Goal: Information Seeking & Learning: Check status

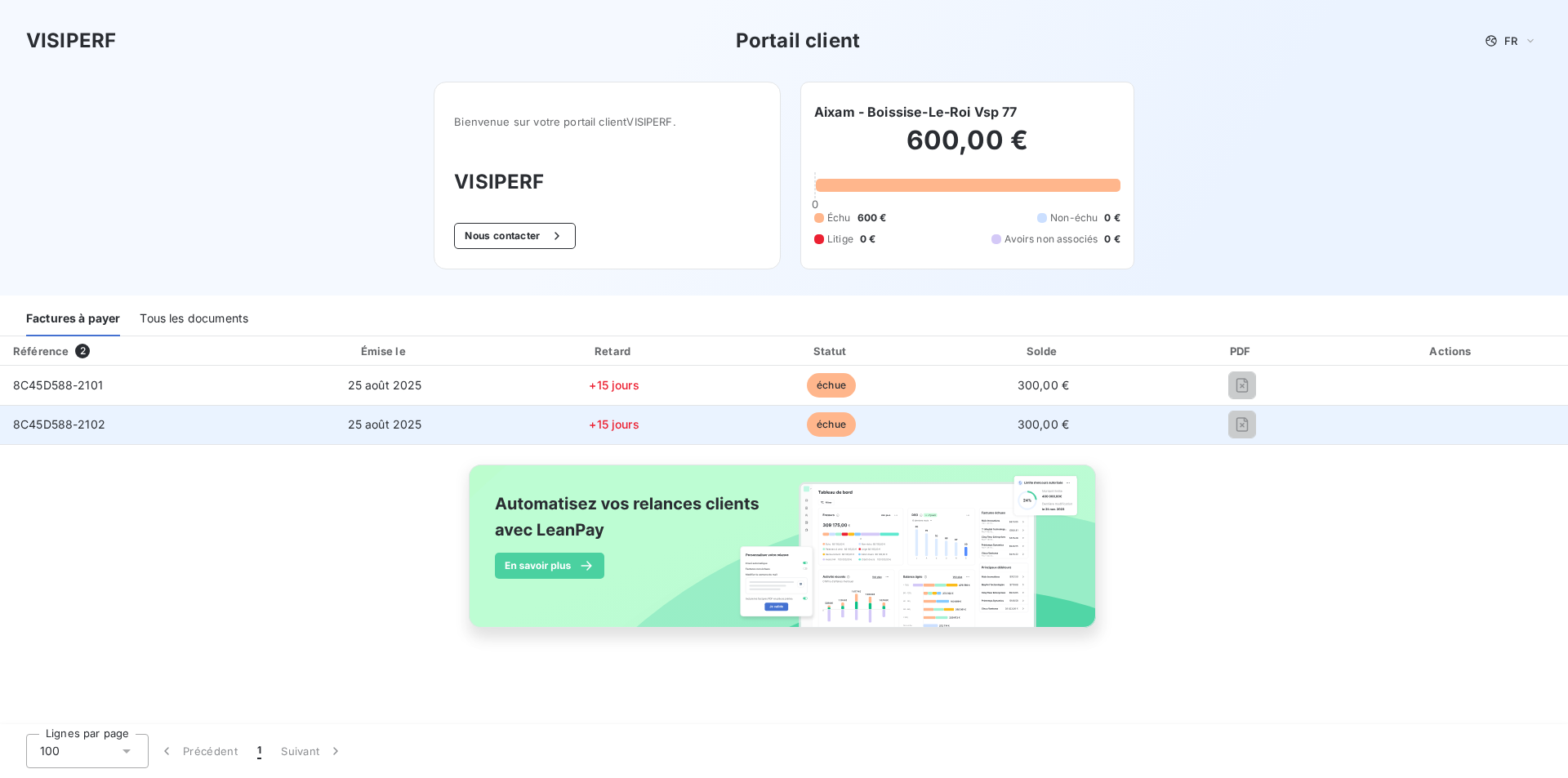
click at [830, 426] on span "échue" at bounding box center [831, 424] width 49 height 24
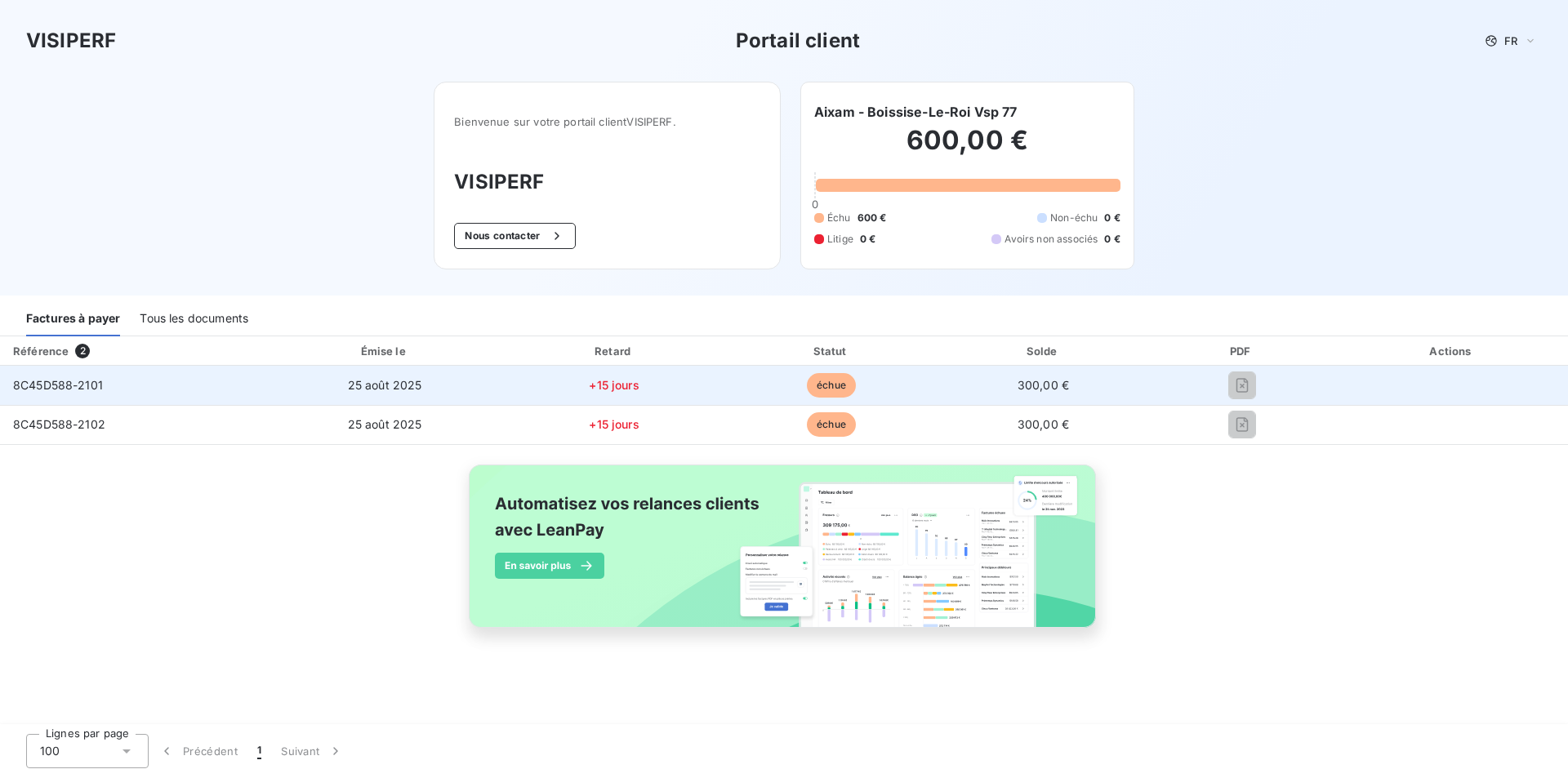
click at [852, 381] on span "échue" at bounding box center [831, 385] width 49 height 24
click at [958, 378] on td "300,00 €" at bounding box center [1042, 386] width 209 height 39
click at [1043, 385] on span "300,00 €" at bounding box center [1042, 385] width 51 height 14
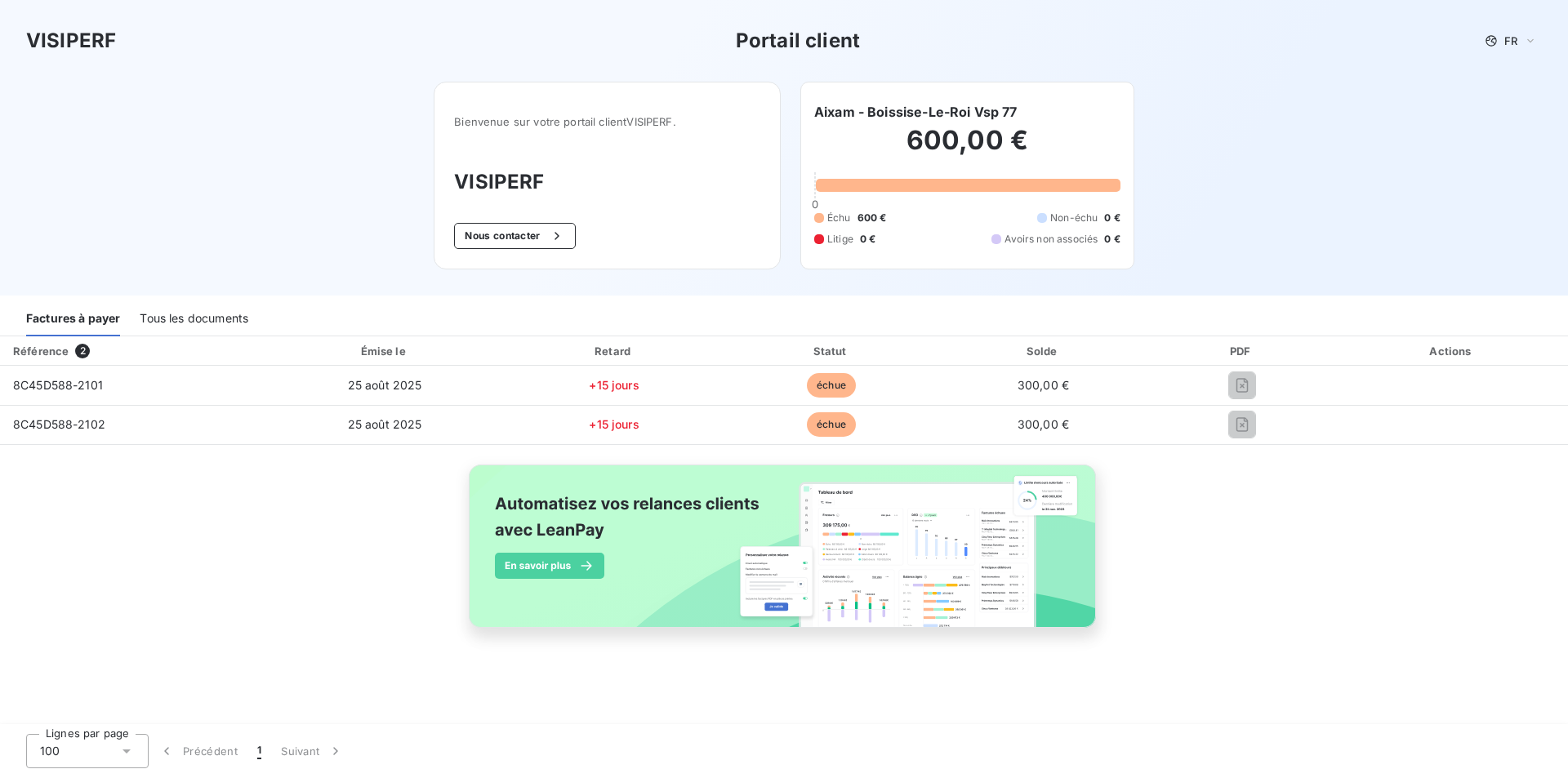
click at [1247, 636] on div "Référence 2 Émise le Retard Statut Solde PDF Actions 8C45D588-2101 [DATE] +15 j…" at bounding box center [784, 500] width 1568 height 329
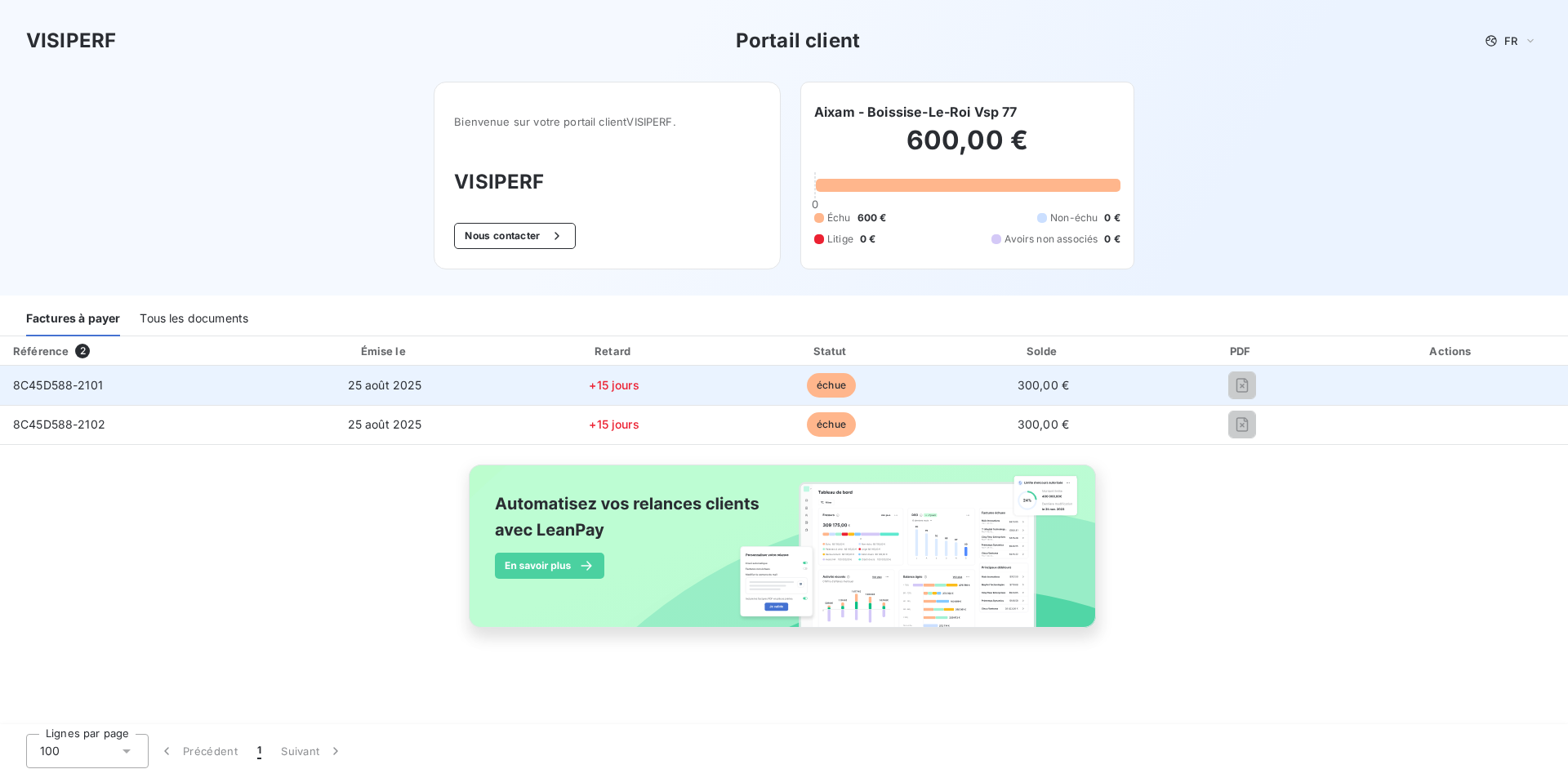
click at [52, 383] on span "8C45D588-2101" at bounding box center [58, 385] width 90 height 14
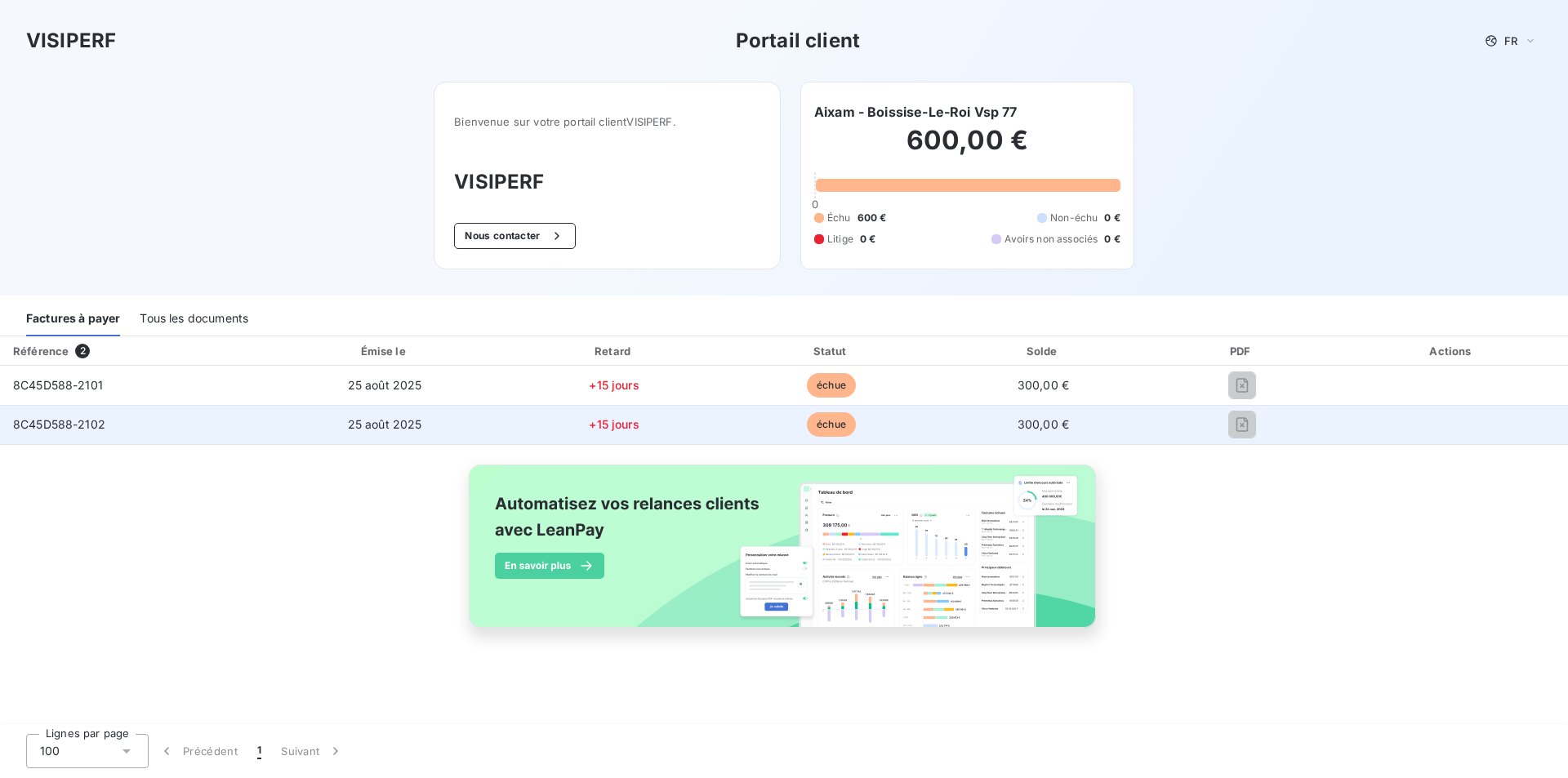
click at [51, 421] on span "8C45D588-2102" at bounding box center [59, 424] width 92 height 14
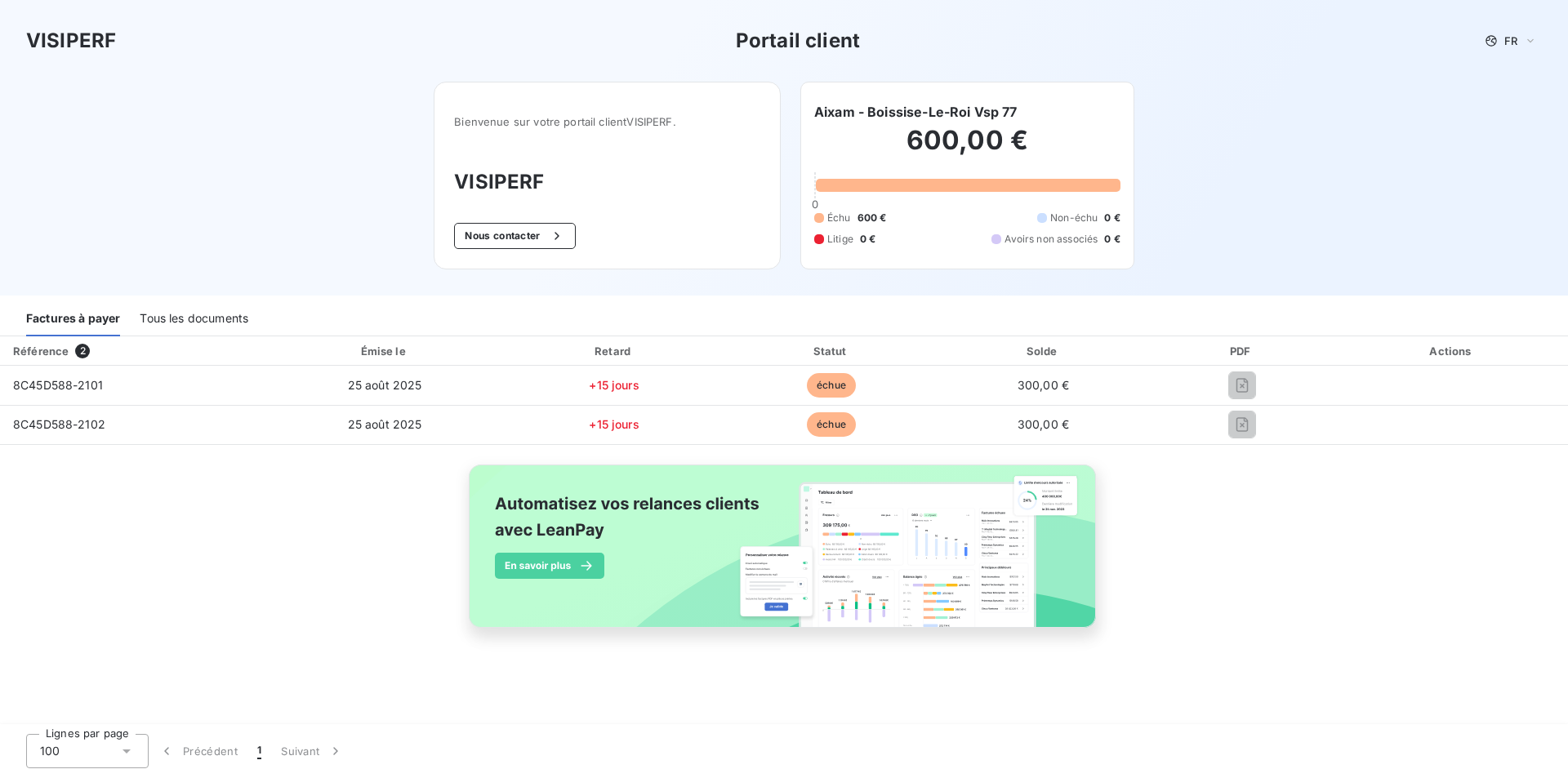
click at [47, 346] on div "Référence" at bounding box center [41, 351] width 56 height 13
click at [79, 347] on span "2" at bounding box center [82, 351] width 14 height 14
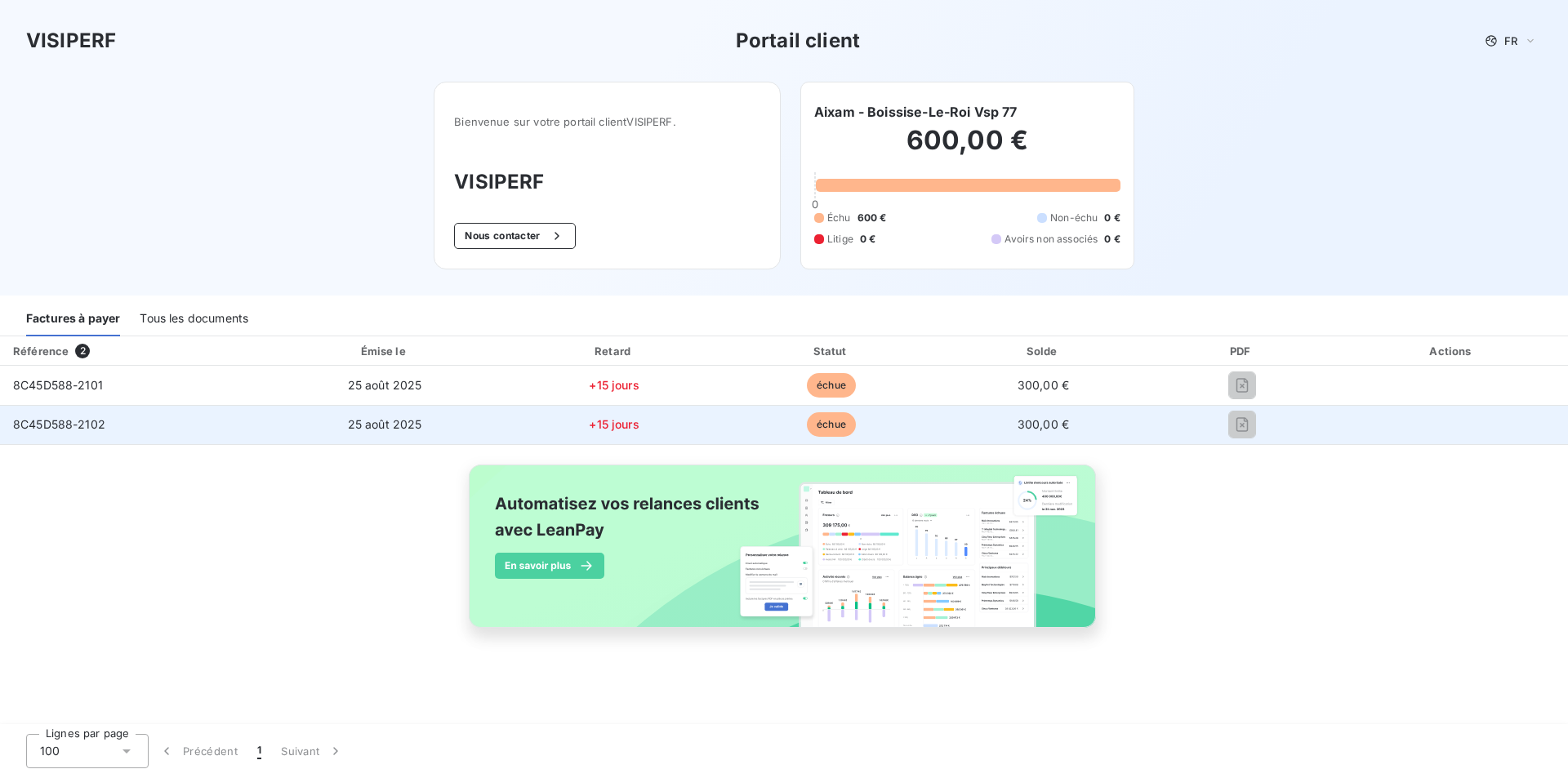
drag, startPoint x: 1034, startPoint y: 425, endPoint x: 1048, endPoint y: 424, distance: 14.0
click at [1036, 424] on span "300,00 €" at bounding box center [1042, 424] width 51 height 14
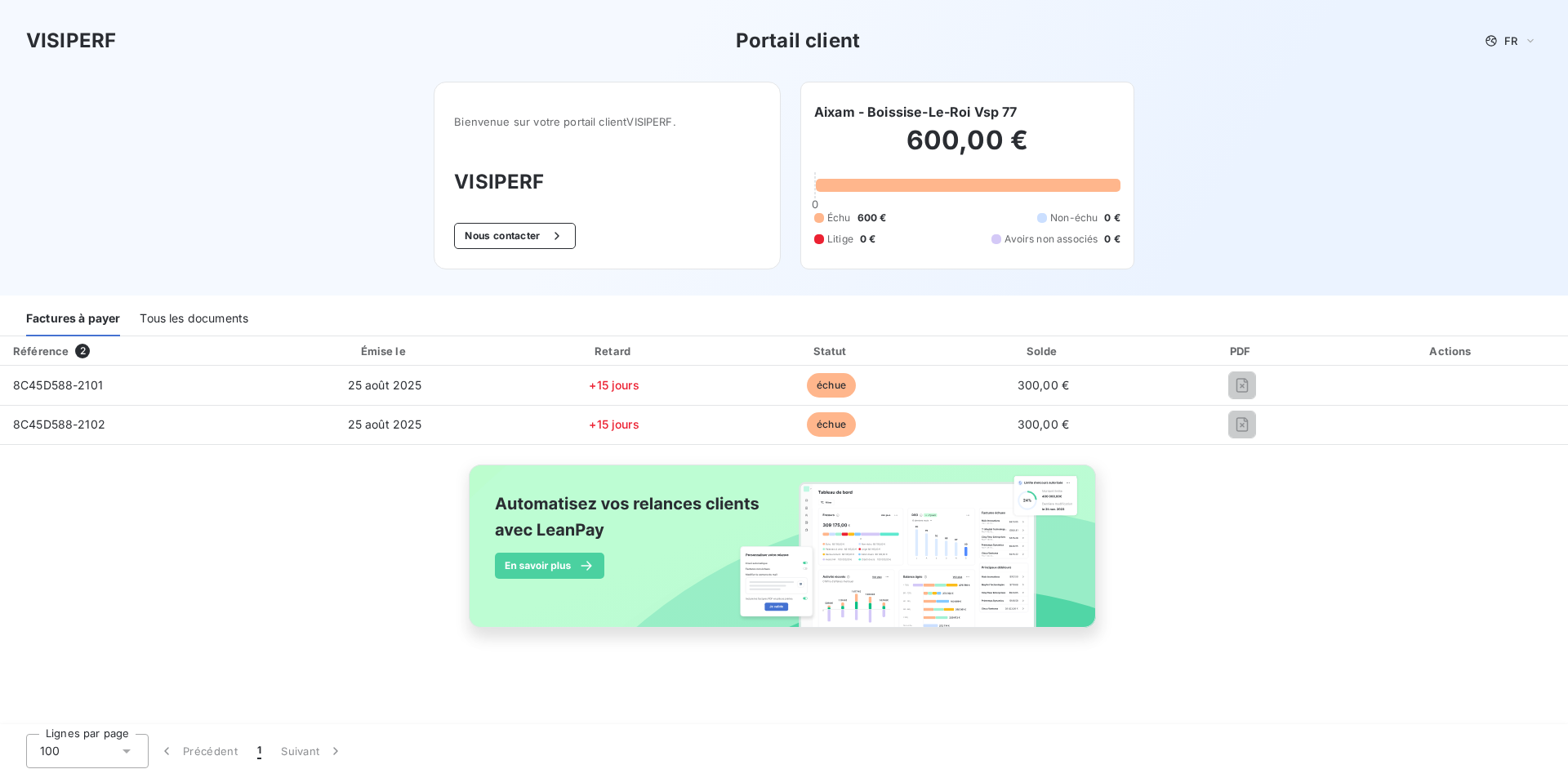
click at [895, 150] on h2 "600,00 €" at bounding box center [967, 149] width 306 height 49
click at [520, 231] on button "Nous contacter" at bounding box center [514, 235] width 121 height 26
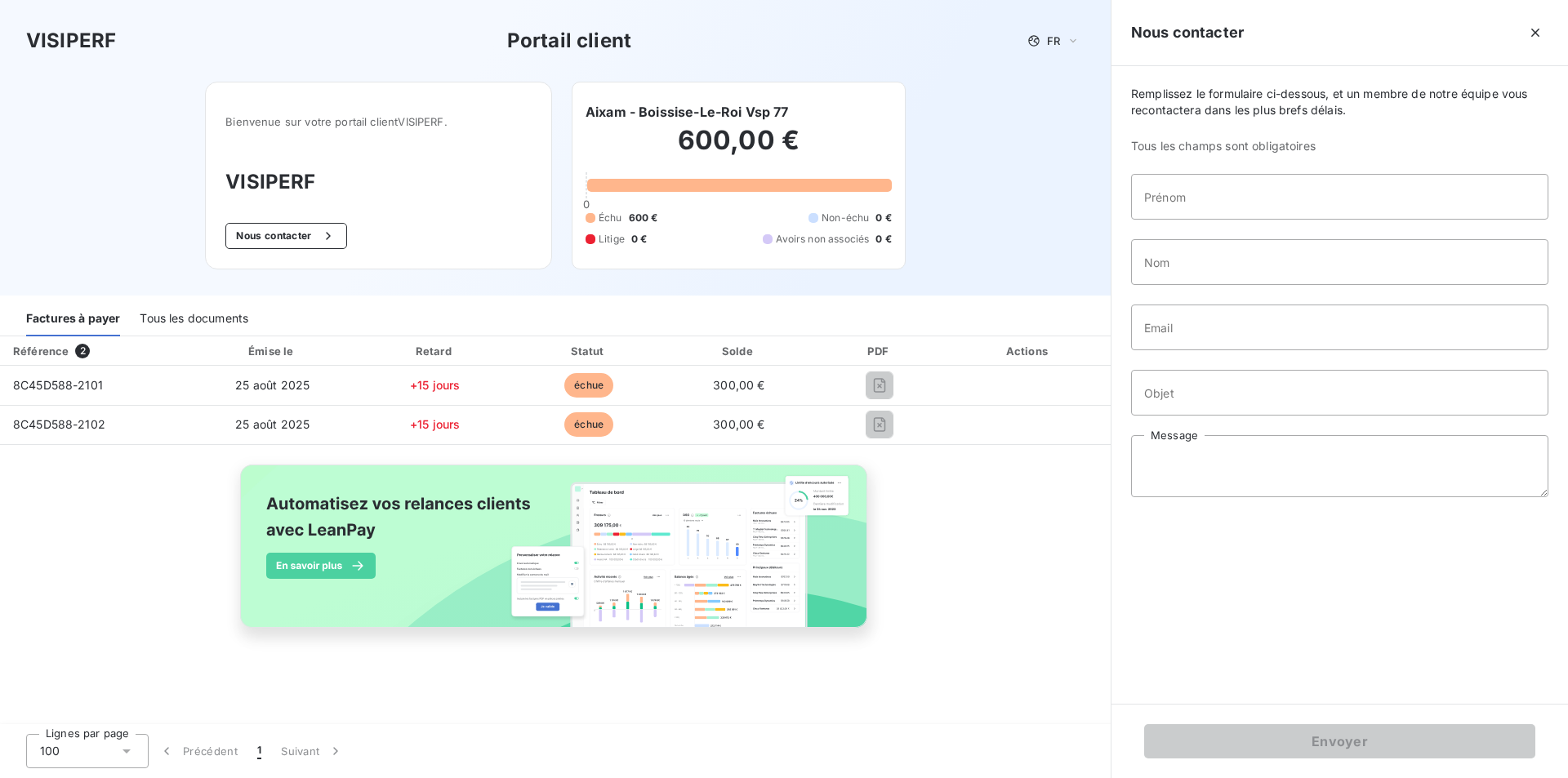
click at [1032, 218] on div "VISIPERF Portail client FR Bienvenue sur votre portail client VISIPERF . VISIPE…" at bounding box center [555, 148] width 1110 height 295
